Goal: Task Accomplishment & Management: Use online tool/utility

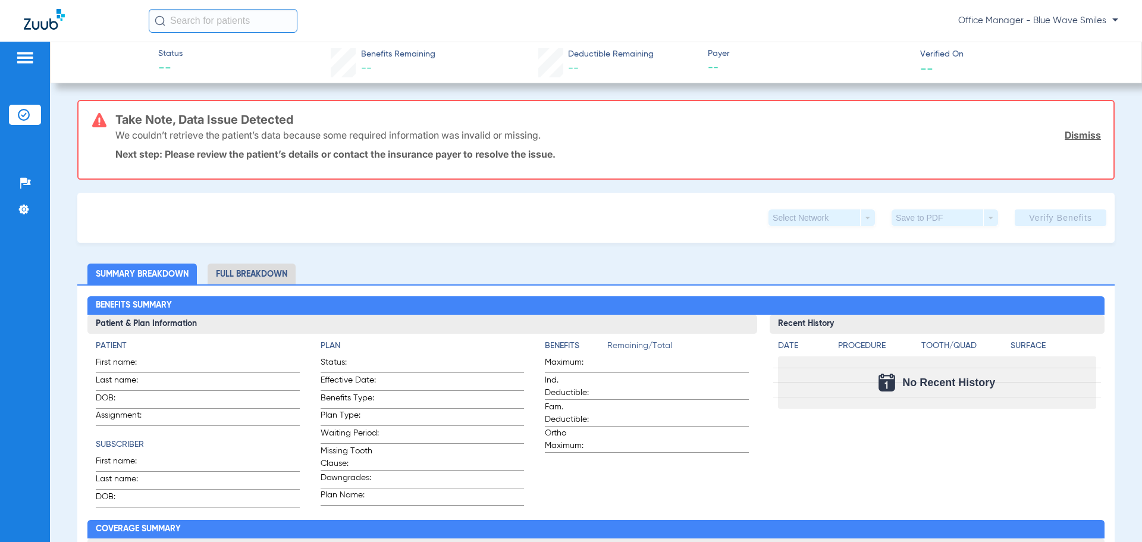
click at [32, 118] on li "Insurance Verification" at bounding box center [25, 115] width 32 height 20
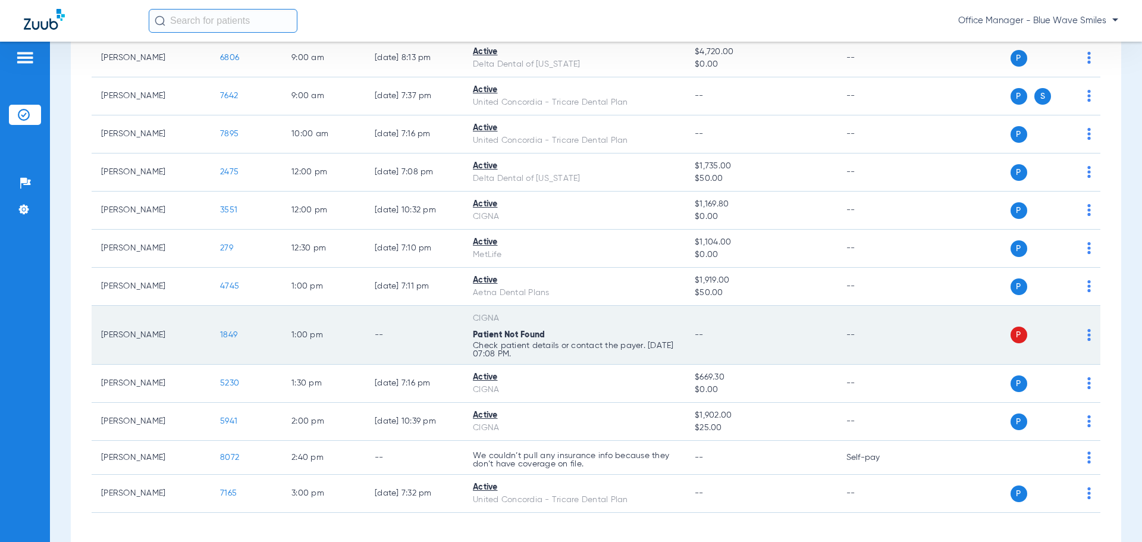
scroll to position [416, 0]
click at [1087, 334] on img at bounding box center [1089, 334] width 4 height 12
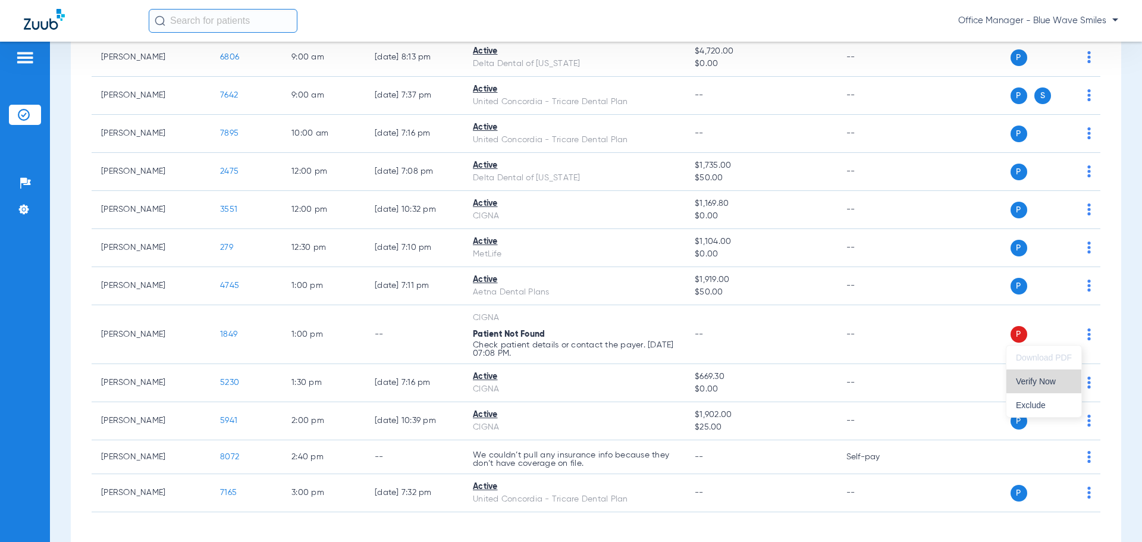
click at [1049, 382] on span "Verify Now" at bounding box center [1044, 381] width 56 height 8
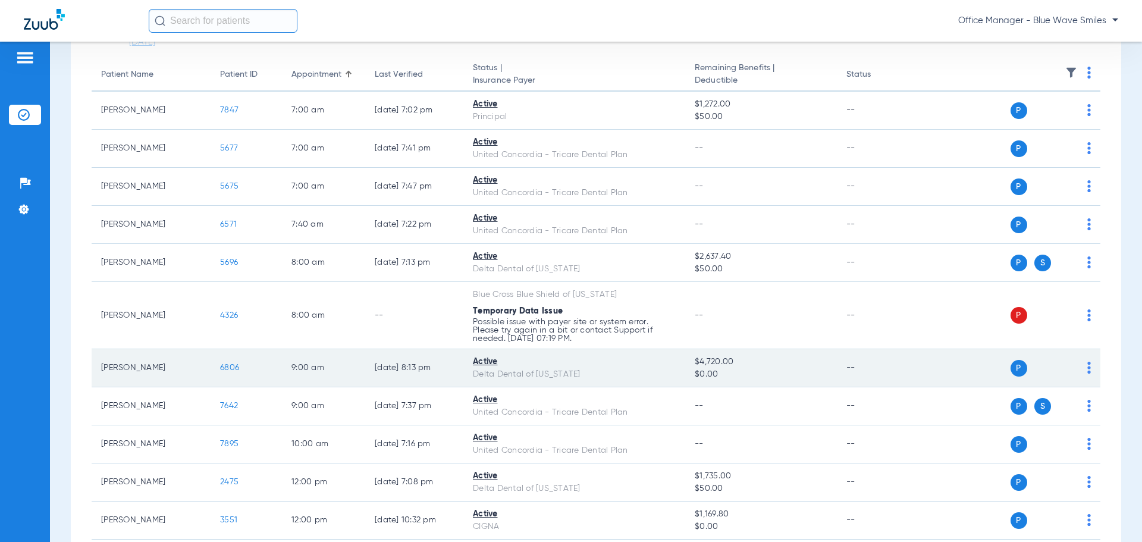
scroll to position [0, 0]
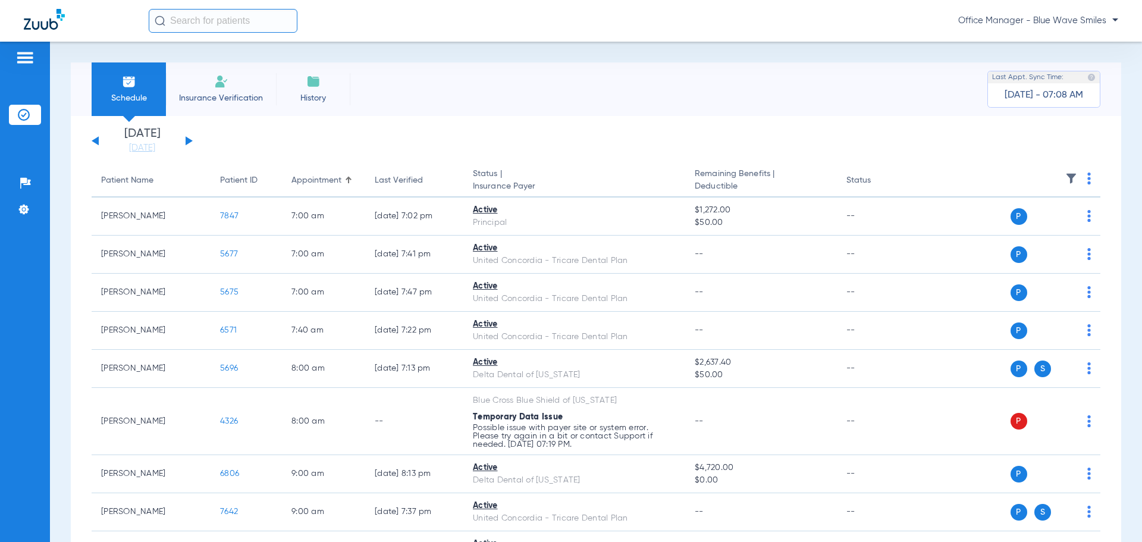
click at [232, 88] on li "Insurance Verification" at bounding box center [221, 89] width 110 height 54
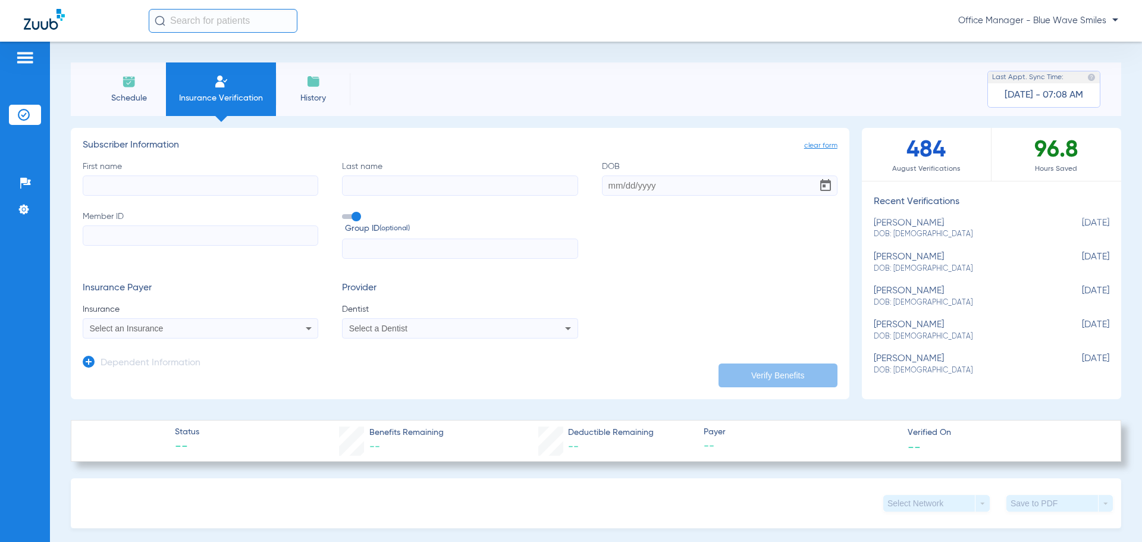
scroll to position [219, 0]
click at [30, 113] on li "Insurance Verification" at bounding box center [25, 115] width 32 height 20
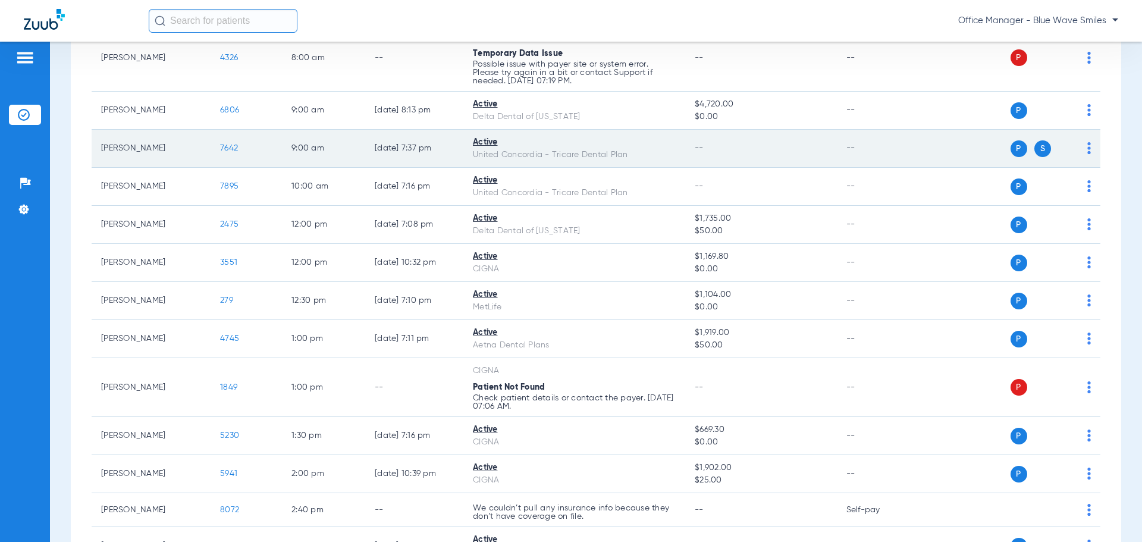
scroll to position [416, 0]
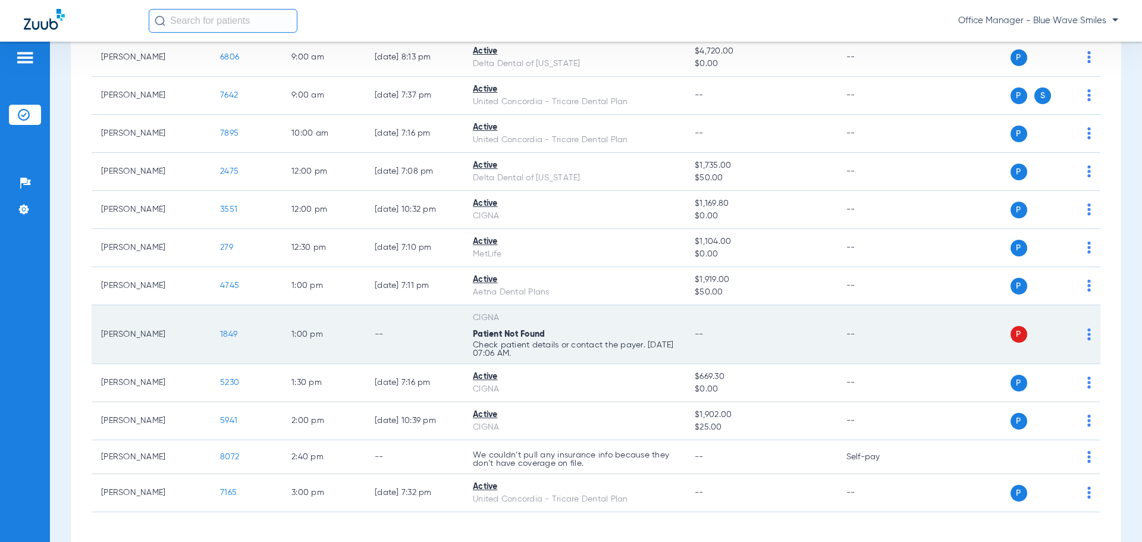
click at [232, 334] on span "1849" at bounding box center [228, 334] width 17 height 8
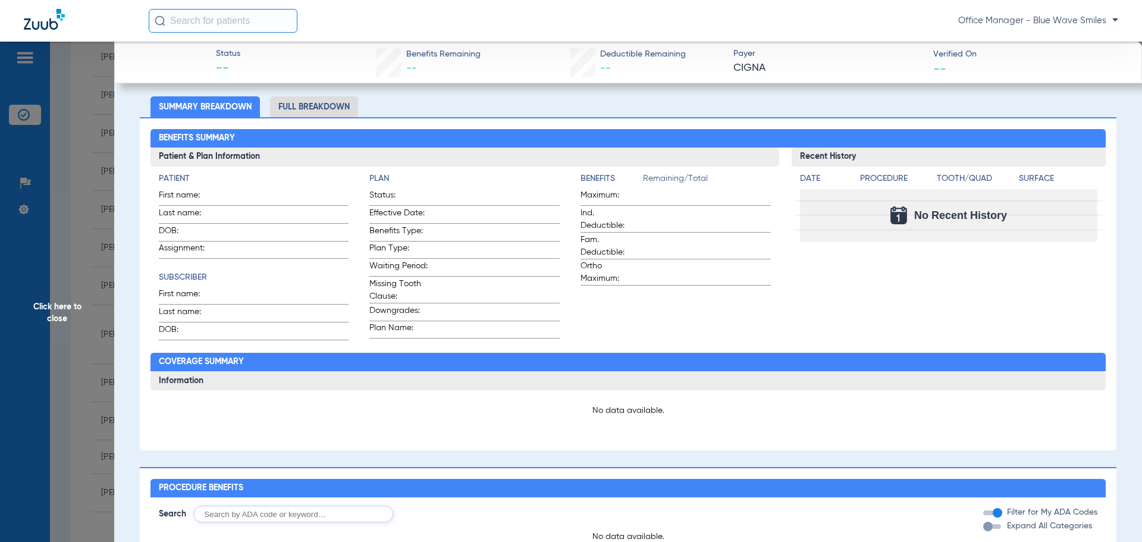
scroll to position [178, 0]
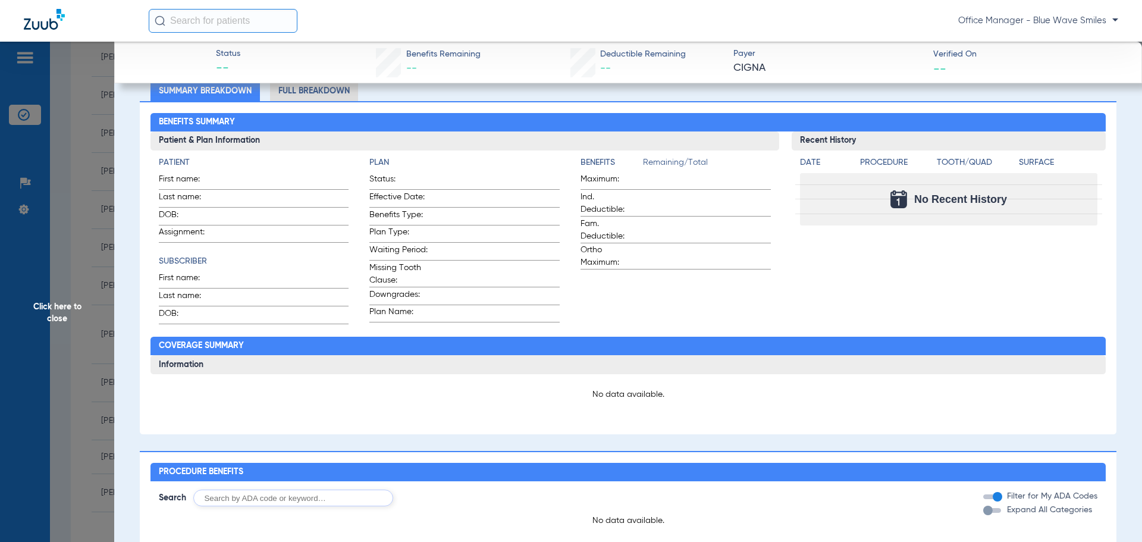
click at [54, 319] on span "Click here to close" at bounding box center [57, 313] width 114 height 542
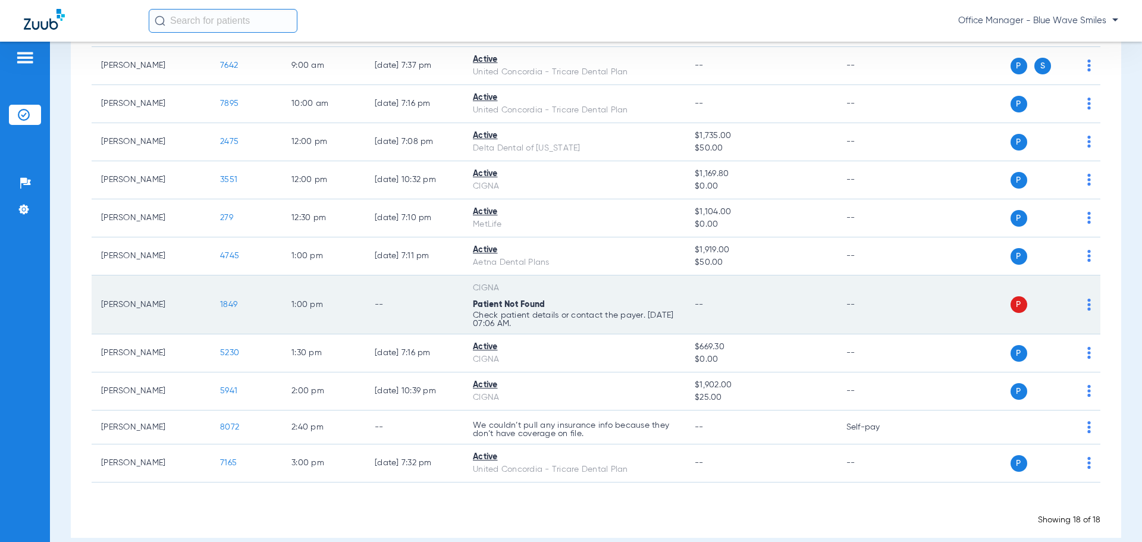
scroll to position [463, 0]
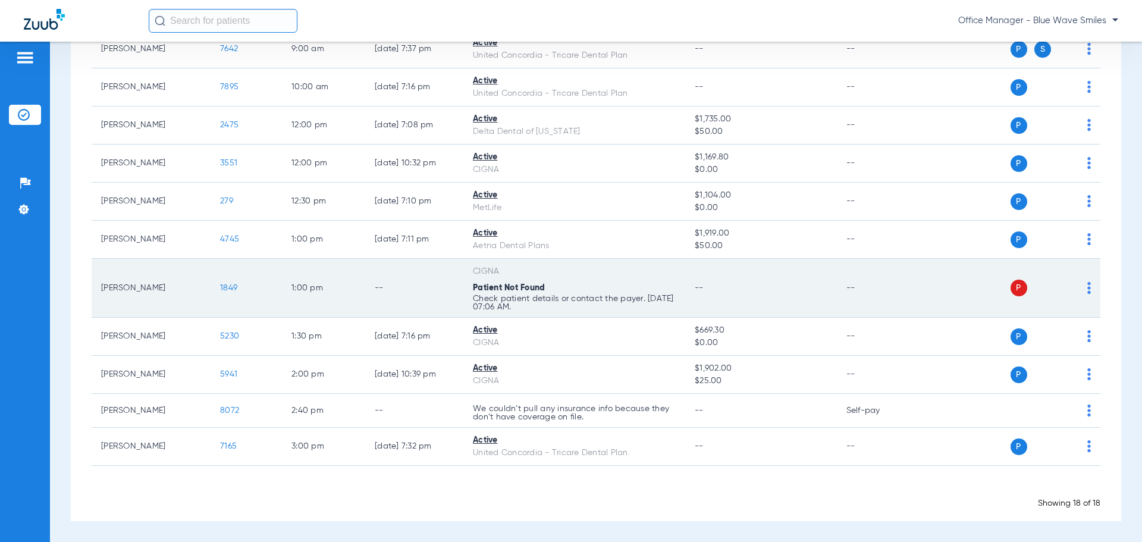
click at [1087, 288] on img at bounding box center [1089, 288] width 4 height 12
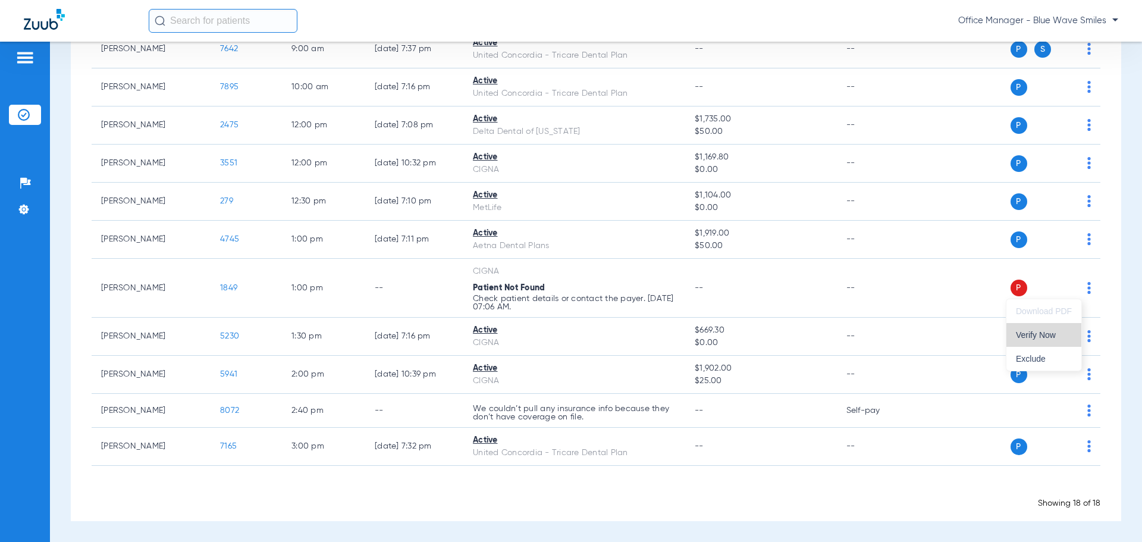
click at [1047, 337] on span "Verify Now" at bounding box center [1044, 335] width 56 height 8
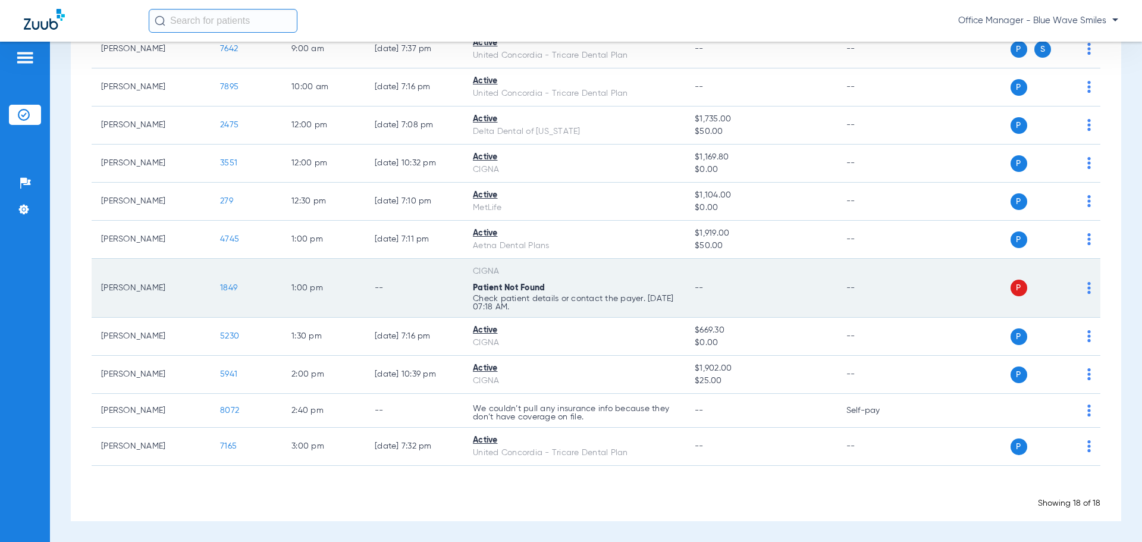
click at [235, 288] on span "1849" at bounding box center [228, 288] width 17 height 8
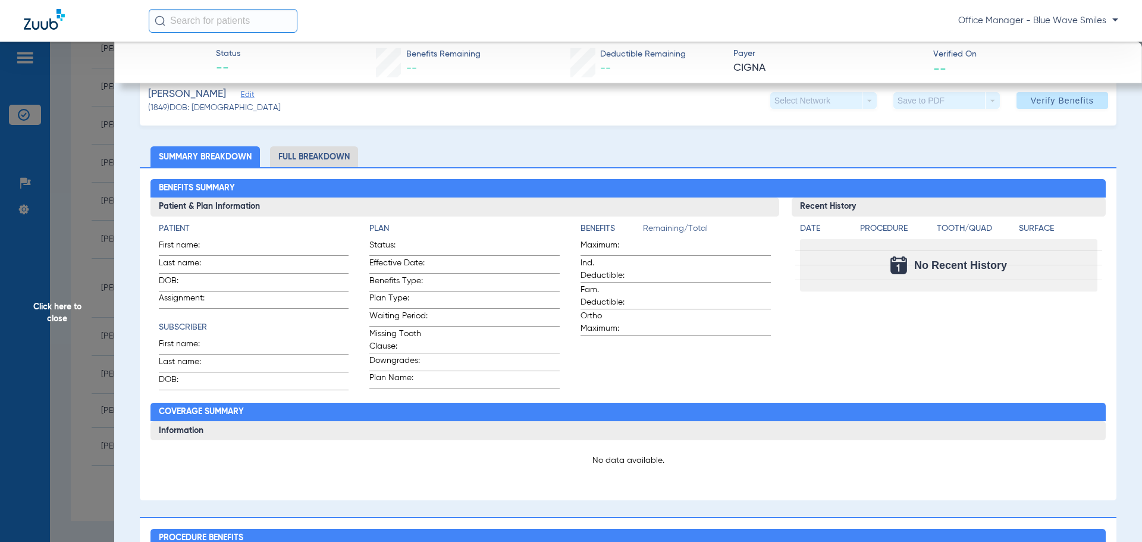
scroll to position [0, 0]
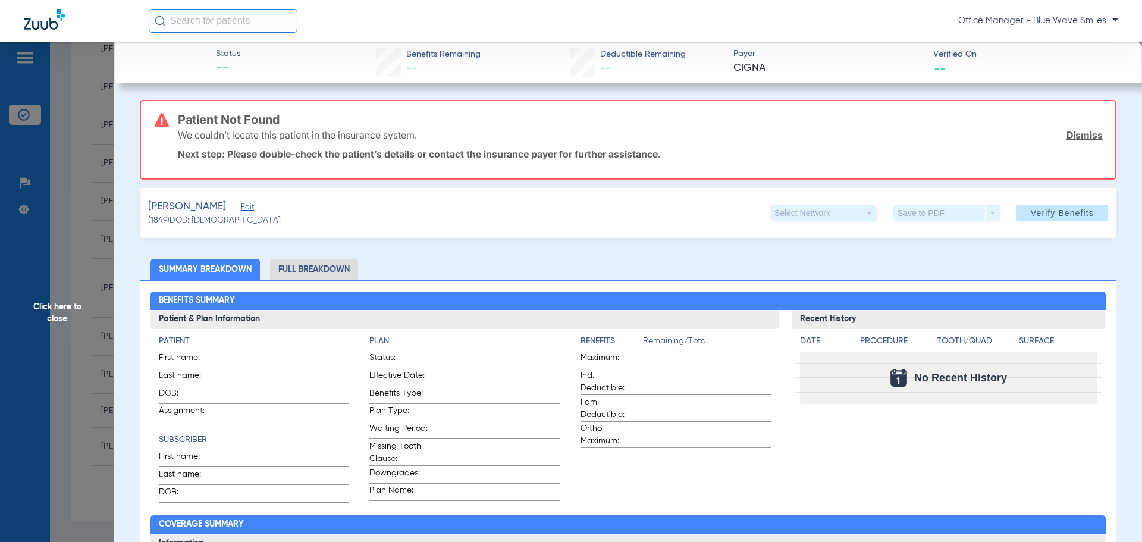
click at [58, 317] on span "Click here to close" at bounding box center [57, 313] width 114 height 542
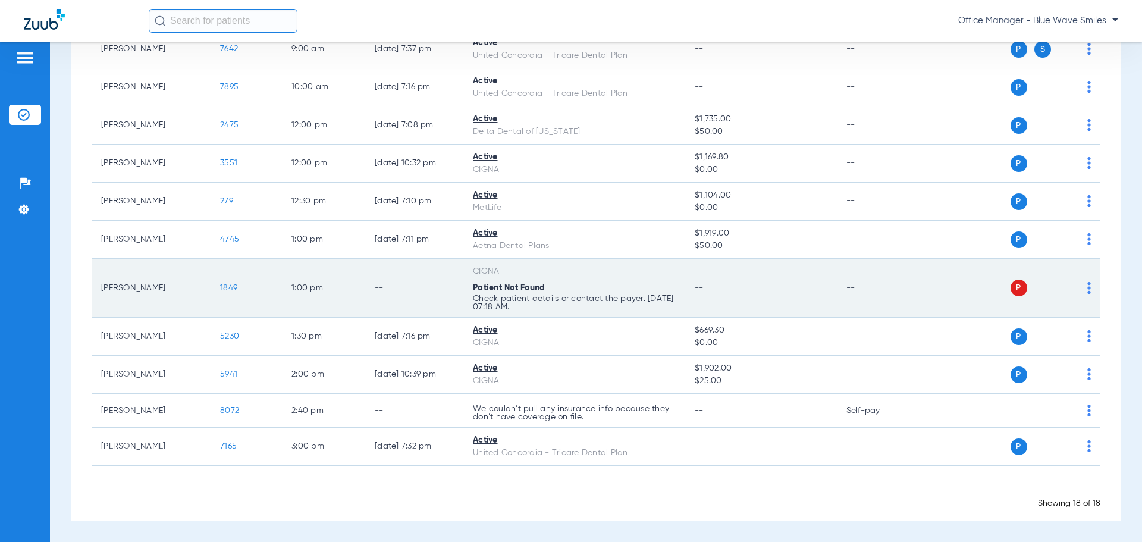
click at [1010, 287] on span "P" at bounding box center [1018, 287] width 17 height 17
click at [847, 287] on td "--" at bounding box center [877, 288] width 80 height 59
click at [1085, 288] on td "P S" at bounding box center [1009, 288] width 184 height 59
click at [1087, 289] on img at bounding box center [1089, 288] width 4 height 12
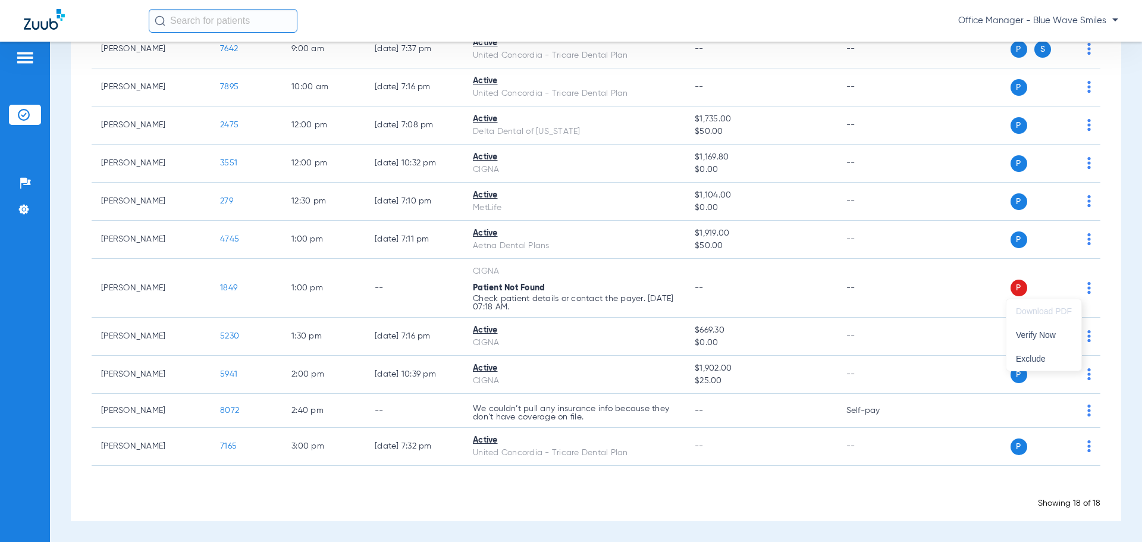
click at [933, 296] on div at bounding box center [571, 271] width 1142 height 542
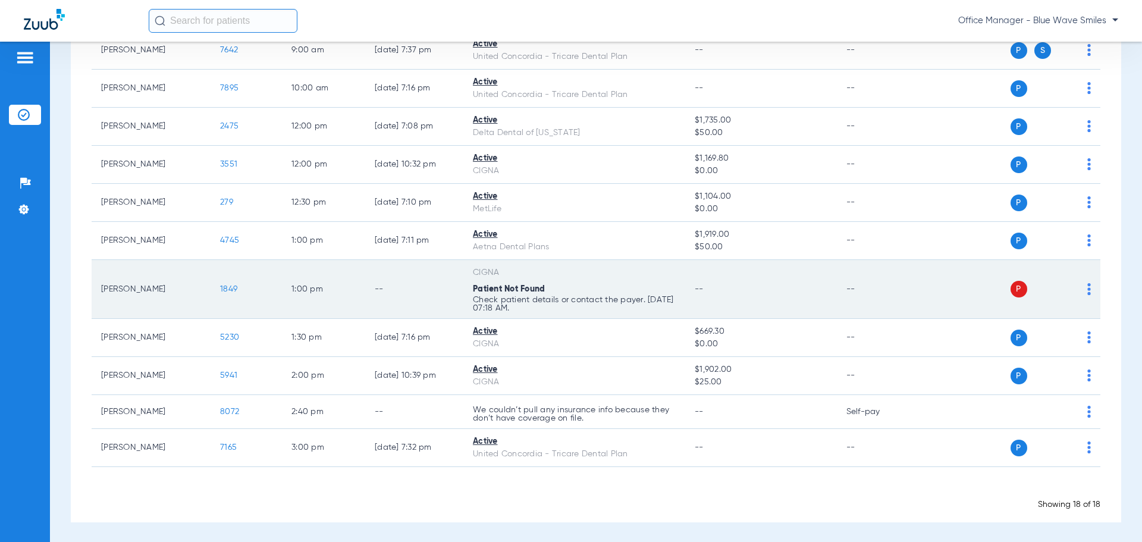
scroll to position [463, 0]
click at [1087, 285] on img at bounding box center [1089, 288] width 4 height 12
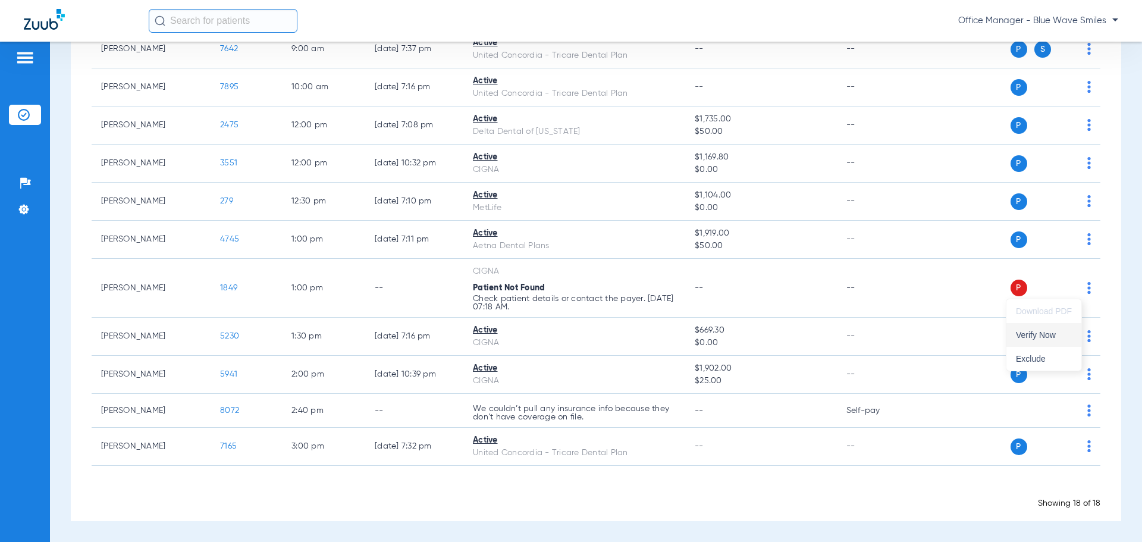
click at [1045, 334] on span "Verify Now" at bounding box center [1044, 335] width 56 height 8
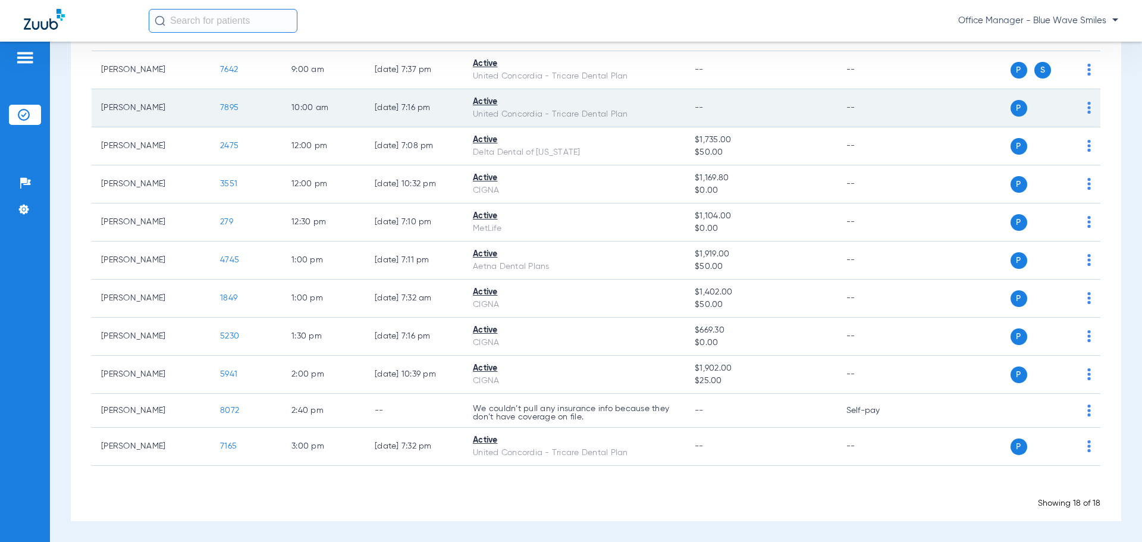
scroll to position [442, 0]
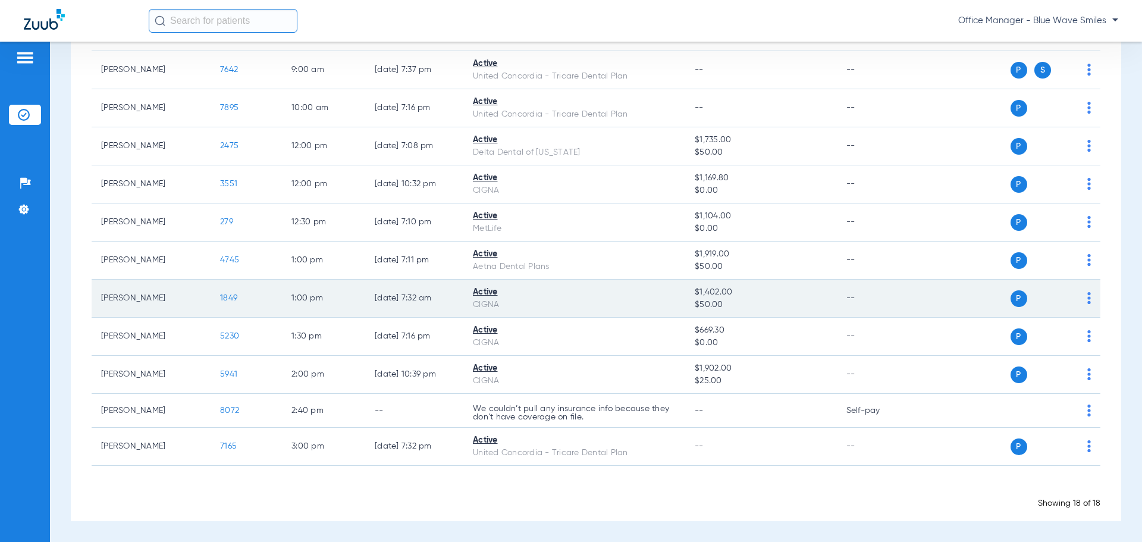
click at [606, 298] on div "CIGNA" at bounding box center [574, 304] width 203 height 12
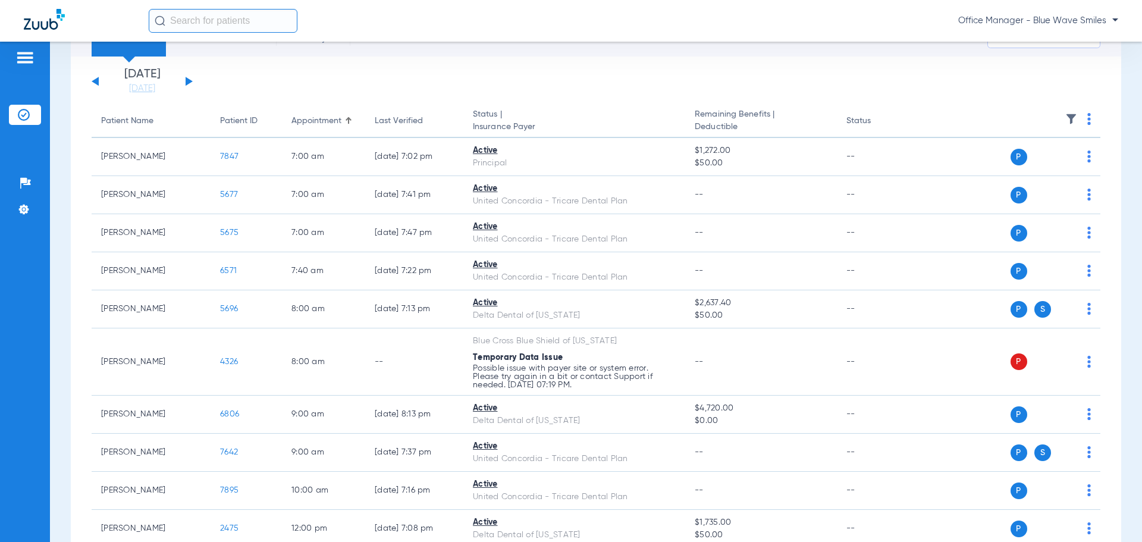
scroll to position [119, 0]
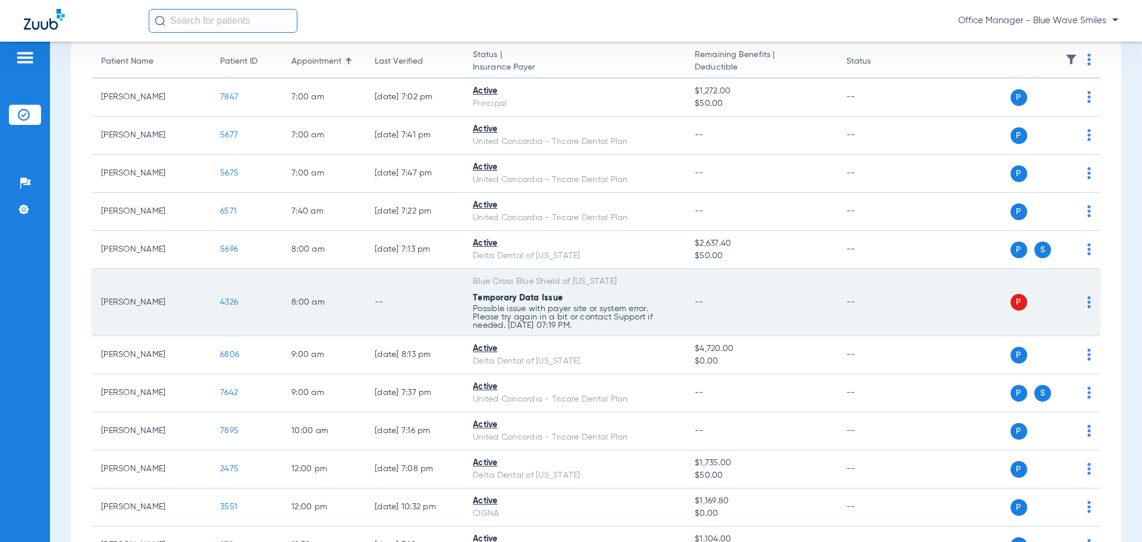
click at [228, 303] on span "4326" at bounding box center [229, 302] width 18 height 8
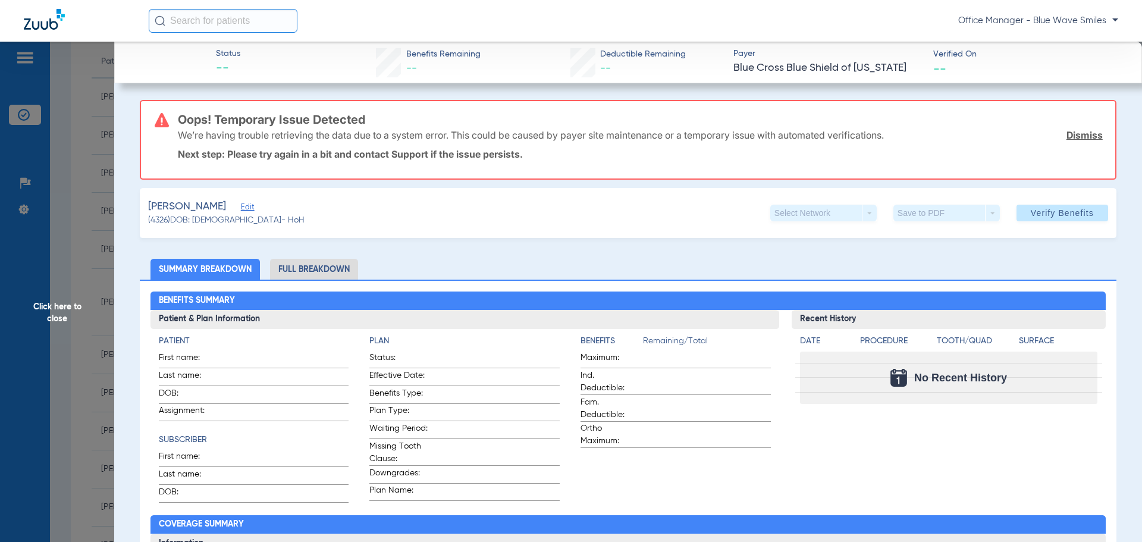
click at [62, 319] on span "Click here to close" at bounding box center [57, 313] width 114 height 542
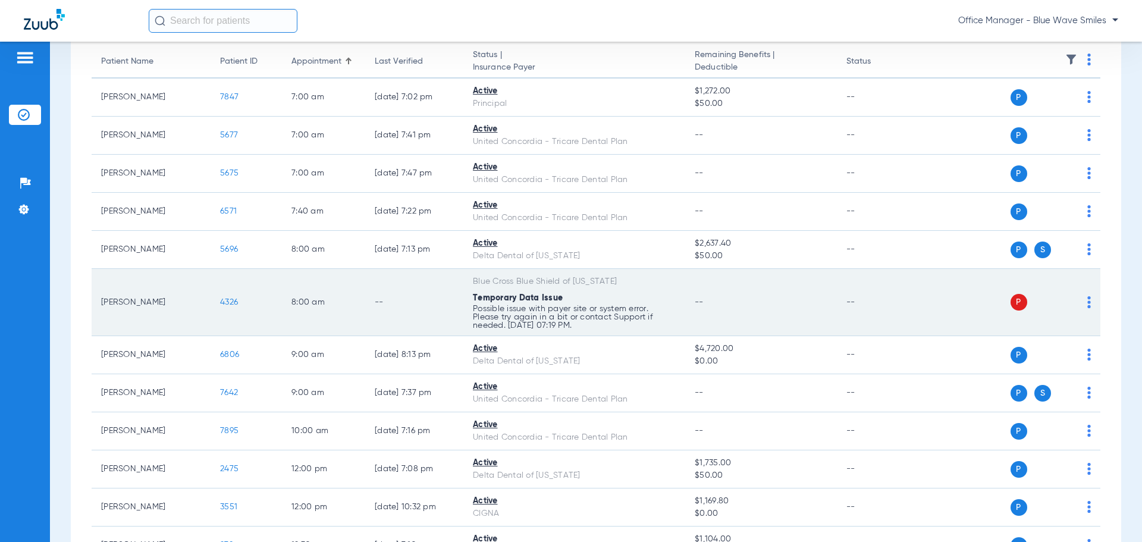
click at [1087, 304] on img at bounding box center [1089, 302] width 4 height 12
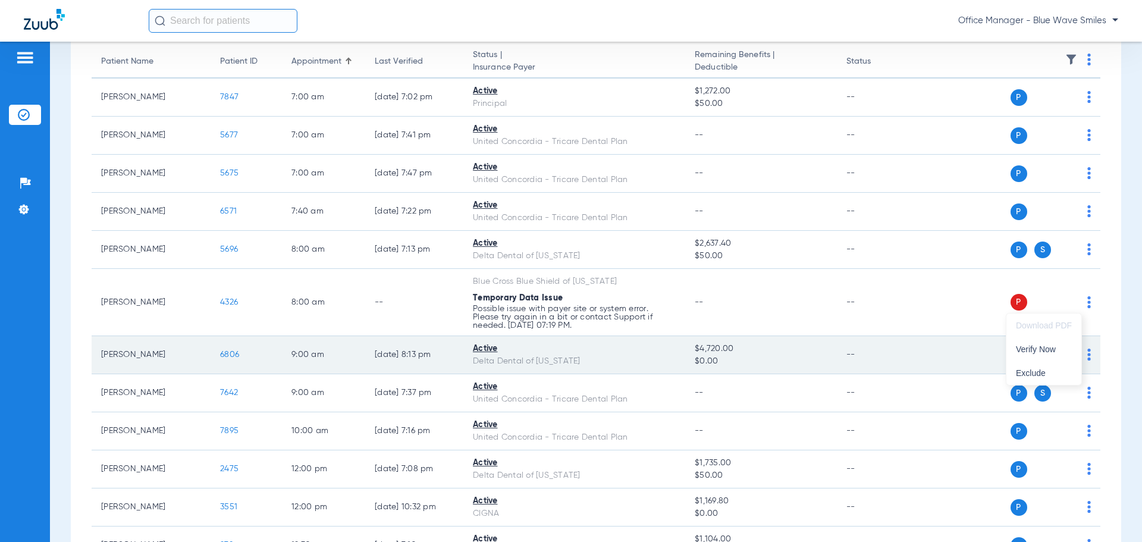
click at [1038, 347] on span "Verify Now" at bounding box center [1044, 349] width 56 height 8
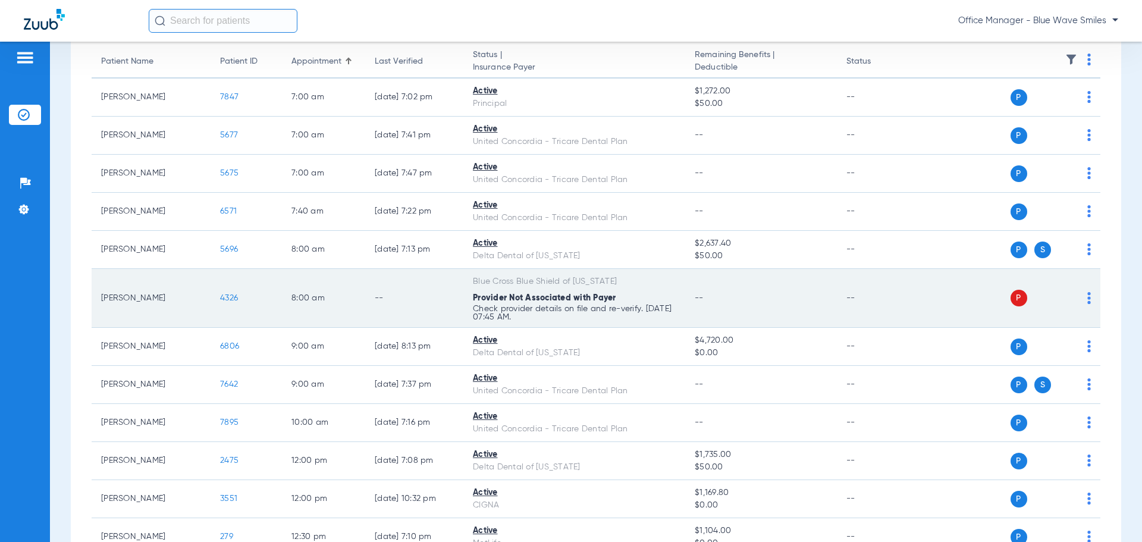
click at [233, 301] on span "4326" at bounding box center [229, 298] width 18 height 8
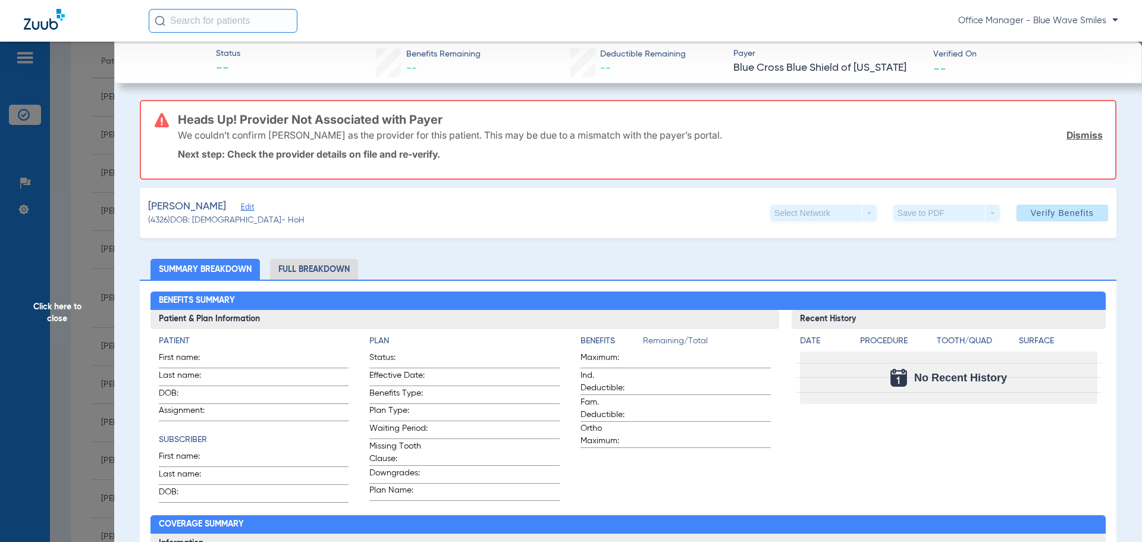
click at [57, 318] on span "Click here to close" at bounding box center [57, 313] width 114 height 542
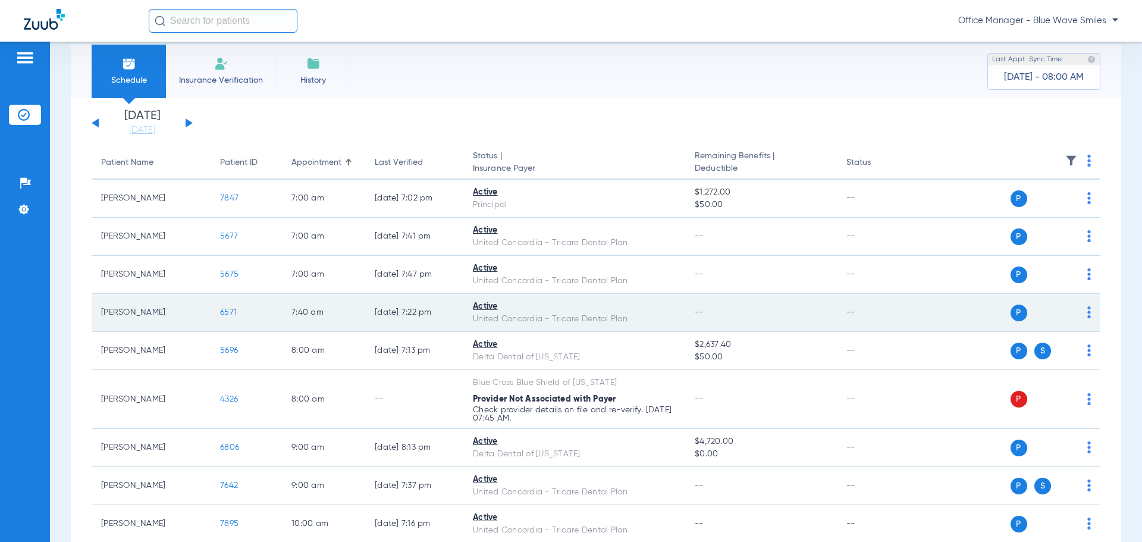
scroll to position [0, 0]
